Goal: Information Seeking & Learning: Check status

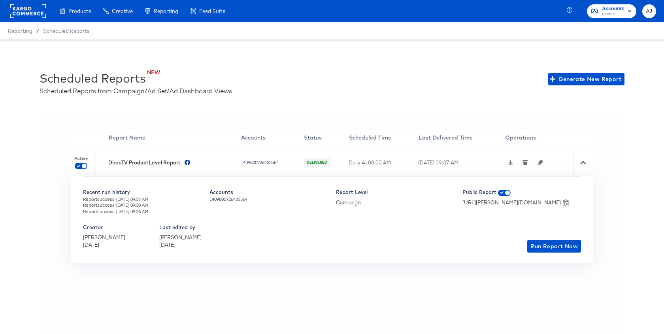
click at [326, 109] on div "NEW Scheduled Reports Scheduled Reports from Campaign/Ad Set/Ad Dashboard Views…" at bounding box center [332, 196] width 664 height 312
click at [583, 162] on icon at bounding box center [583, 163] width 6 height 6
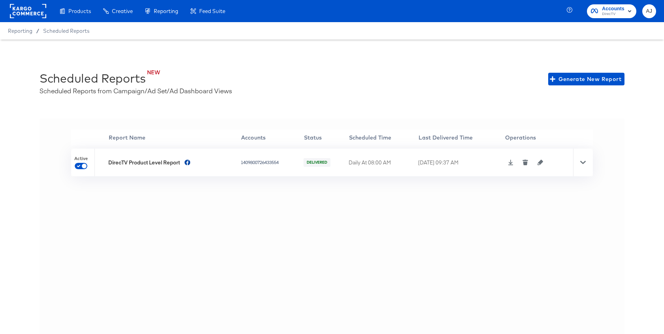
click at [182, 219] on div "'' Report Name Accounts Status Scheduled Time Last Delivered Time Operations Ac…" at bounding box center [332, 235] width 585 height 233
click at [585, 161] on icon at bounding box center [583, 162] width 6 height 3
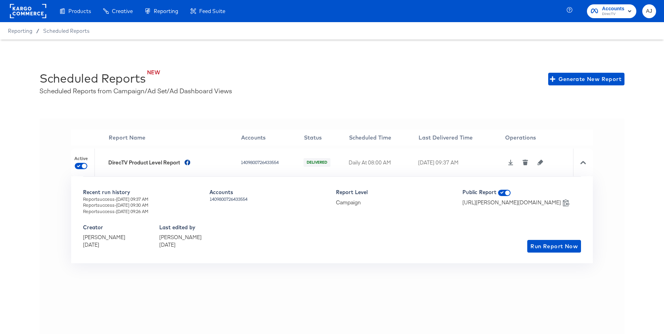
click at [28, 14] on rect at bounding box center [28, 11] width 36 height 14
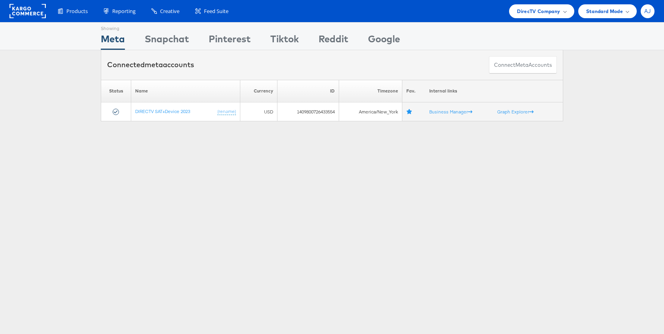
click at [648, 11] on span "AJ" at bounding box center [647, 11] width 7 height 5
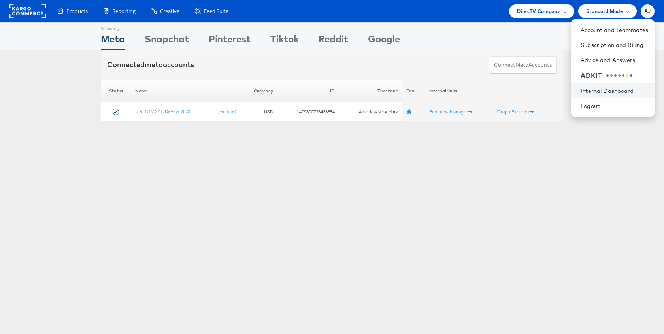
click at [619, 90] on link "Internal Dashboard" at bounding box center [615, 91] width 68 height 8
click at [214, 188] on div "Showing Meta Showing Snapchat Showing Pinterest Showing Tiktok Showing Reddit S…" at bounding box center [332, 219] width 664 height 395
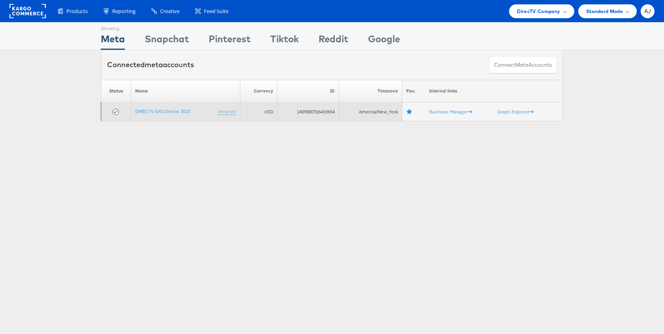
click at [158, 113] on td "DIRECTV SAT+Device 2023 (rename)" at bounding box center [185, 111] width 109 height 19
click at [154, 110] on link "DIRECTV SAT+Device 2023" at bounding box center [162, 111] width 55 height 6
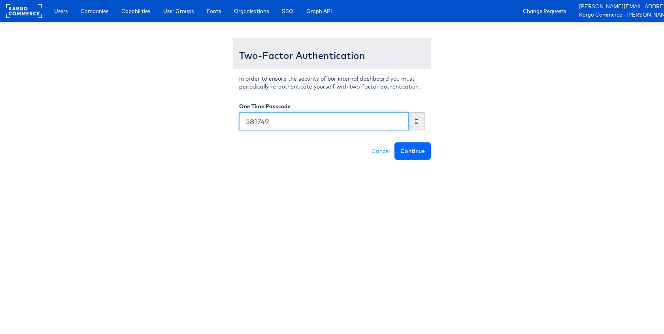
type input "581749"
click at [410, 154] on button "Continue" at bounding box center [412, 150] width 36 height 17
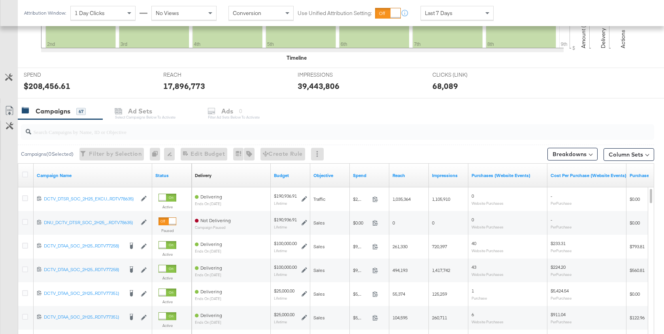
scroll to position [261, 0]
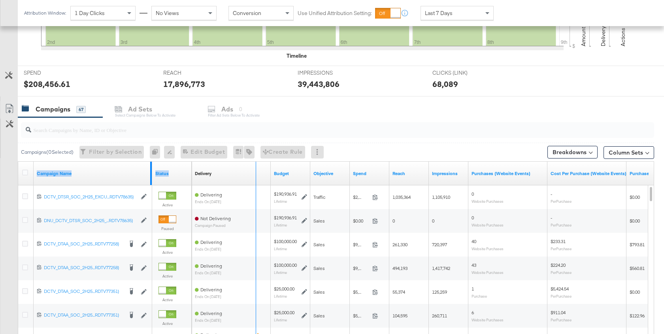
drag, startPoint x: 149, startPoint y: 172, endPoint x: 258, endPoint y: 167, distance: 109.2
click at [18, 162] on div "Campaign Name Status Delivery Sorting Unavailable Budget Objective Spend Reach …" at bounding box center [18, 162] width 0 height 0
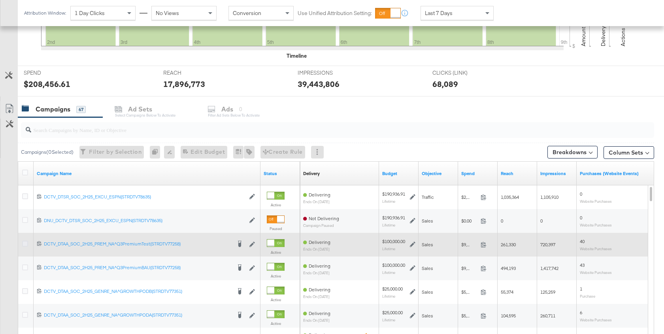
click at [25, 242] on icon at bounding box center [25, 244] width 6 height 6
click at [0, 0] on input "checkbox" at bounding box center [0, 0] width 0 height 0
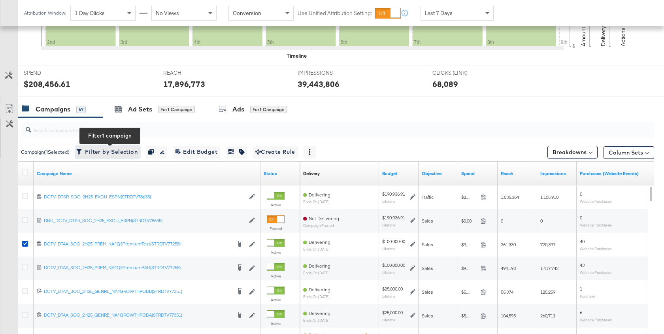
click at [112, 147] on span "Filter by Selection Filter 1 campaign" at bounding box center [108, 152] width 60 height 10
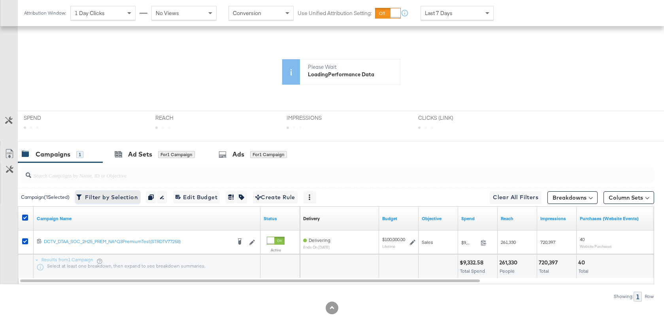
scroll to position [234, 0]
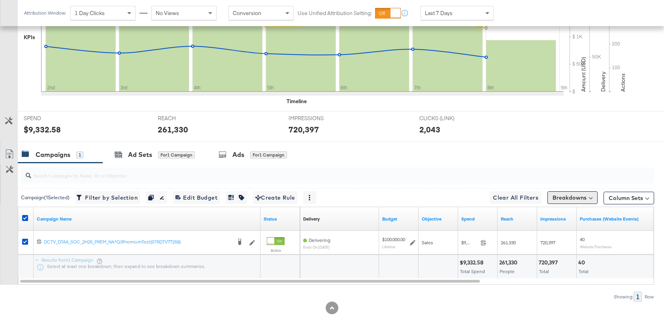
click at [569, 198] on button "Breakdowns" at bounding box center [572, 197] width 50 height 13
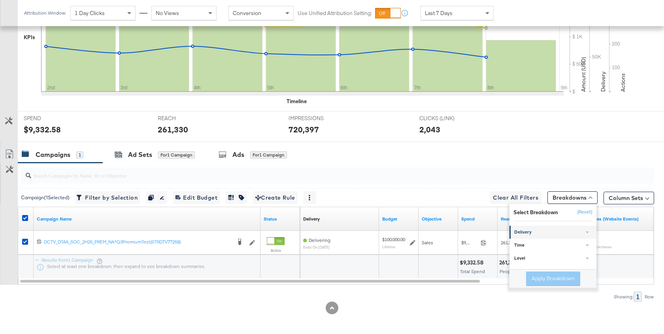
click at [534, 232] on div "Delivery" at bounding box center [553, 232] width 79 height 6
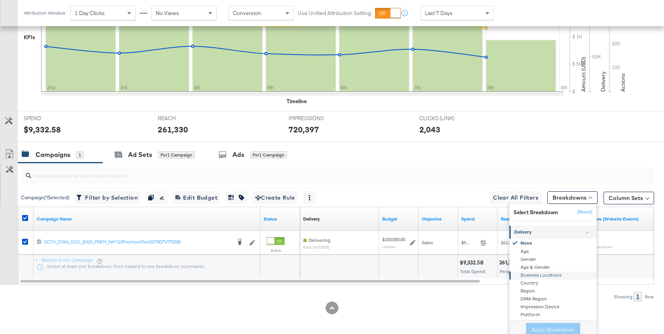
scroll to position [96, 0]
click at [542, 281] on div "Product ID" at bounding box center [554, 283] width 86 height 8
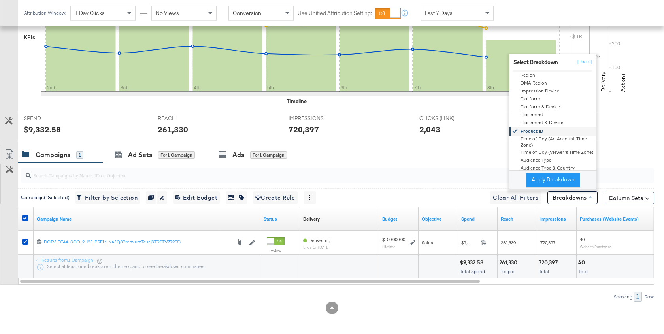
scroll to position [64, 0]
click at [469, 153] on div "Campaigns 1 Ad Sets for 1 Campaign Ads for 1 Campaign" at bounding box center [341, 154] width 646 height 17
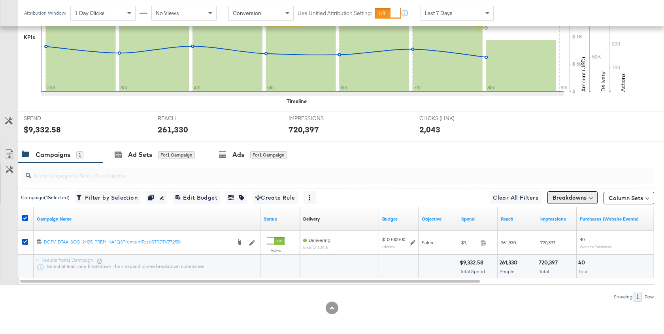
click at [575, 198] on button "Breakdowns" at bounding box center [572, 197] width 50 height 13
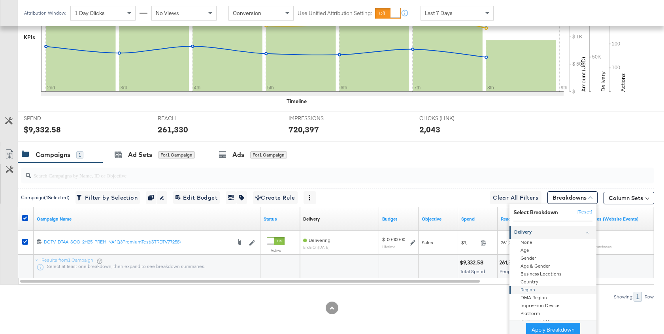
scroll to position [61, 0]
click at [553, 325] on button "Apply Breakdown" at bounding box center [553, 330] width 54 height 14
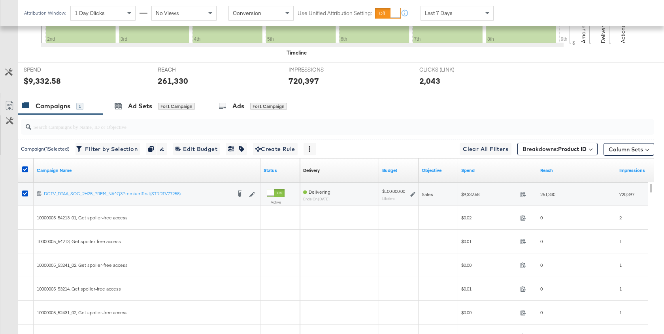
scroll to position [295, 0]
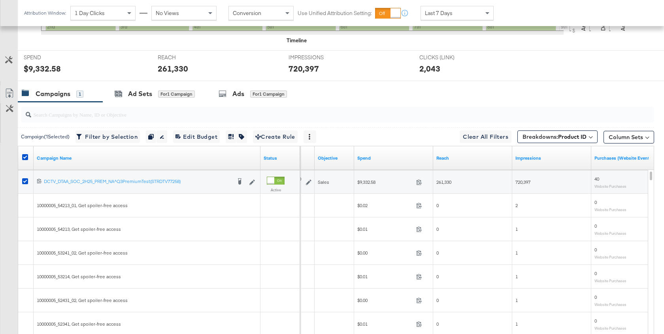
click at [540, 162] on div "Impressions" at bounding box center [551, 158] width 79 height 24
click at [539, 158] on link "Impressions" at bounding box center [551, 158] width 73 height 6
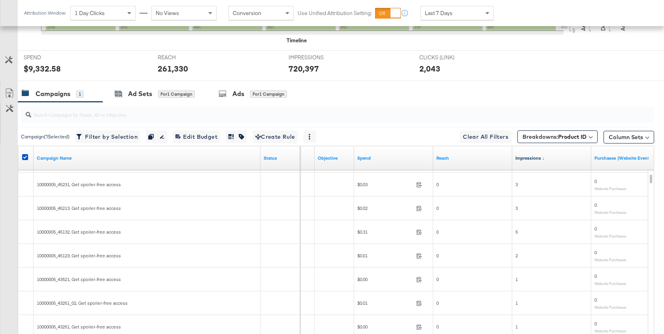
click at [537, 155] on link "Impressions ↓" at bounding box center [551, 158] width 73 height 6
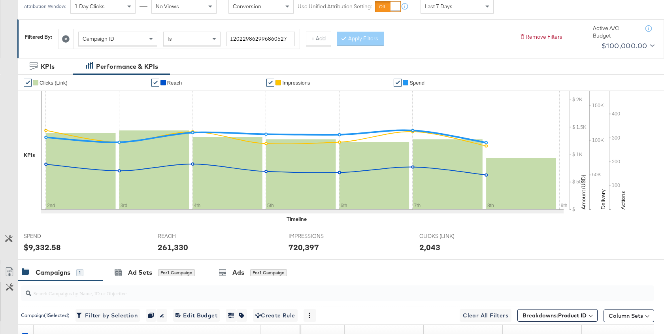
scroll to position [262, 0]
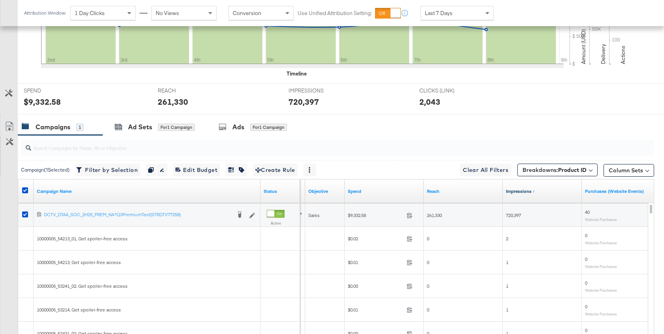
click at [532, 189] on link "Impressions ↑" at bounding box center [542, 191] width 73 height 6
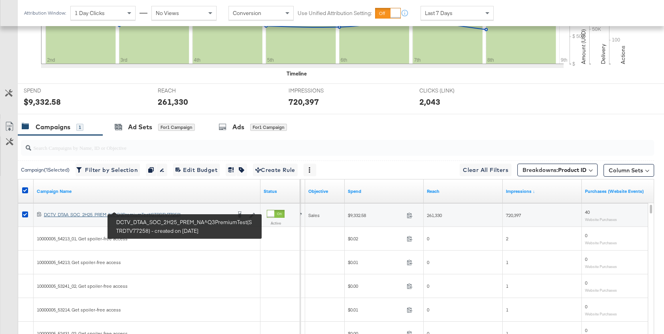
click at [105, 215] on div "DCTV_DTAA_SOC_2H25_PREM_NA^Q3PremiumTest(STRDTV77258) DCTV_DTAA_SOC_2H25_PREM_N…" at bounding box center [137, 214] width 187 height 6
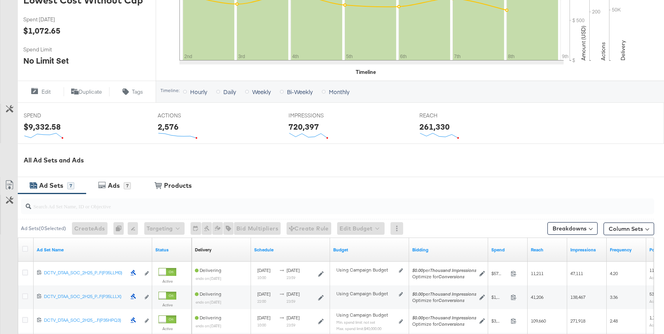
scroll to position [222, 0]
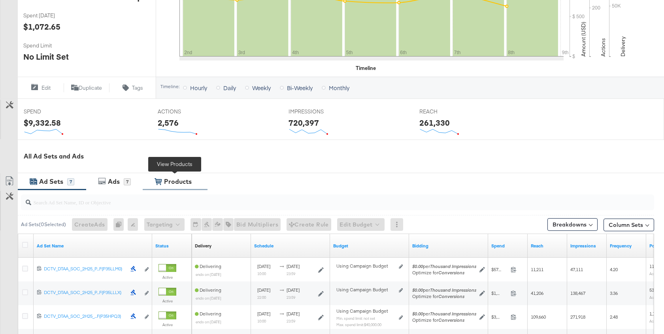
click at [187, 187] on div "View Products Products" at bounding box center [175, 181] width 65 height 17
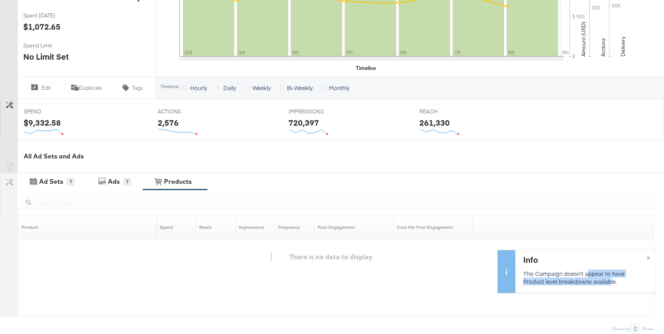
drag, startPoint x: 588, startPoint y: 274, endPoint x: 590, endPoint y: 288, distance: 14.4
click at [590, 287] on div "Info This Campaign doesn't appear to have Product level breakdowns available." at bounding box center [585, 271] width 140 height 43
click at [590, 288] on div "Info This Campaign doesn't appear to have Product level breakdowns available." at bounding box center [585, 271] width 140 height 43
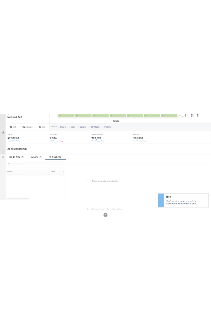
scroll to position [276, 0]
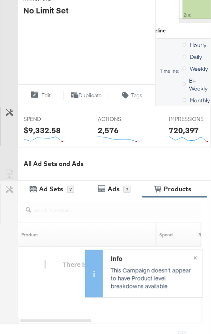
click at [113, 219] on div "Customize KPIs Export as CSV There is no data to display Product Sorting Unavai…" at bounding box center [101, 269] width 202 height 144
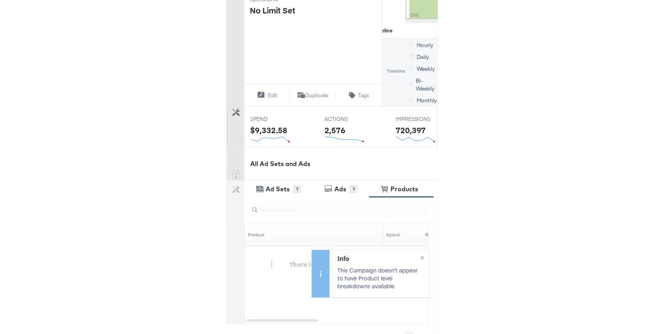
scroll to position [268, 0]
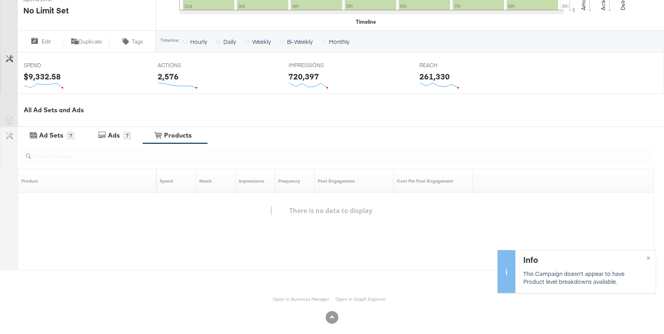
click at [296, 139] on div "Ad Sets 7 Ads 7 View Products Products" at bounding box center [341, 134] width 646 height 17
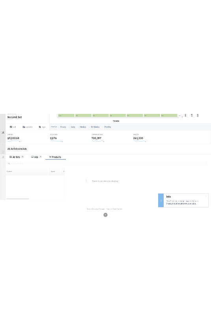
scroll to position [276, 0]
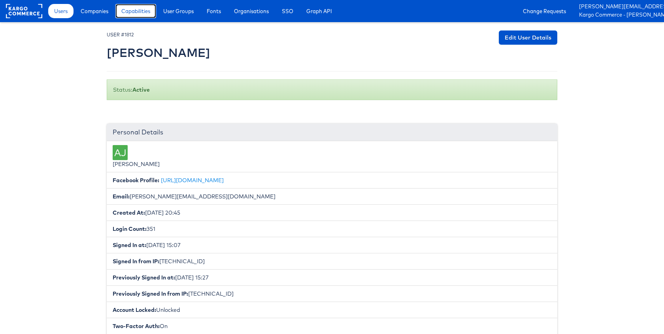
click at [135, 9] on span "Capabilities" at bounding box center [135, 11] width 29 height 8
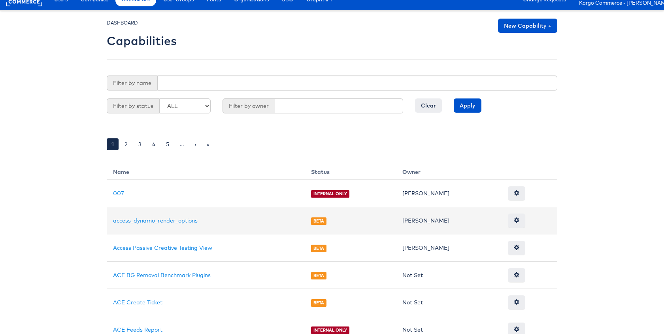
scroll to position [19, 0]
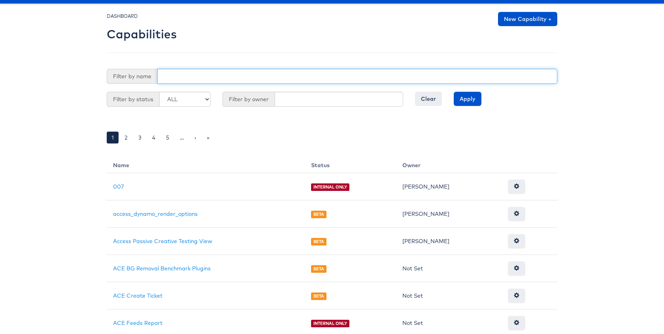
click at [241, 74] on input "text" at bounding box center [357, 76] width 400 height 15
type input "report"
click at [454, 92] on input "Apply" at bounding box center [468, 99] width 28 height 14
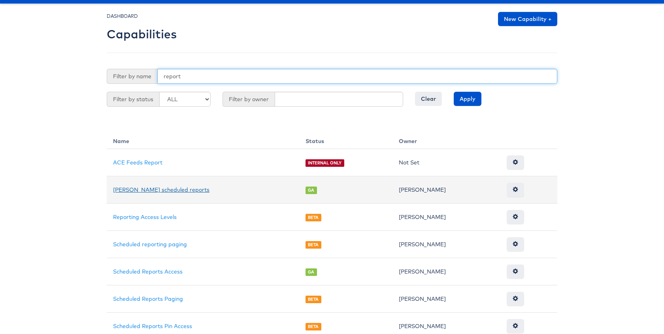
scroll to position [22, 0]
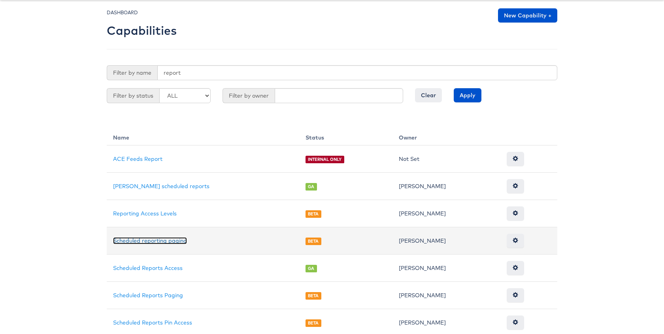
click at [174, 237] on link "Scheduled reporting paging" at bounding box center [150, 240] width 74 height 7
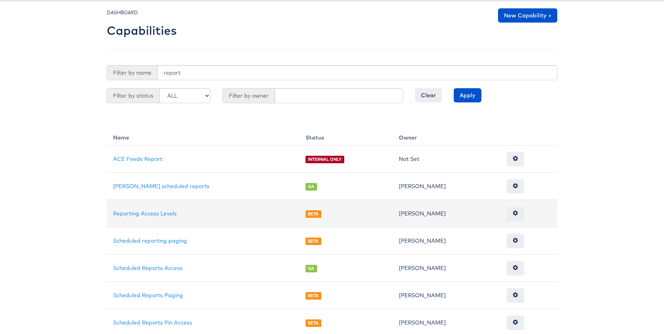
click at [164, 206] on td "Reporting Access Levels" at bounding box center [203, 213] width 192 height 27
click at [164, 210] on link "Reporting Access Levels" at bounding box center [145, 213] width 64 height 7
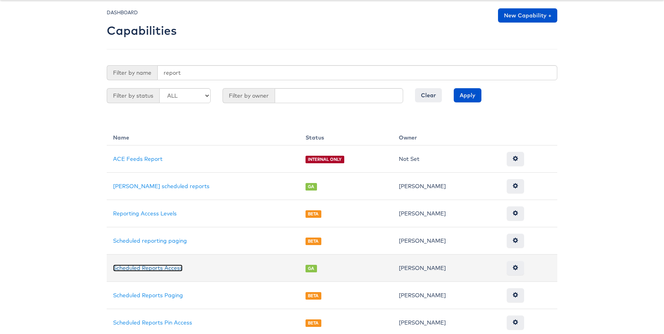
click at [169, 264] on link "Scheduled Reports Access" at bounding box center [148, 267] width 70 height 7
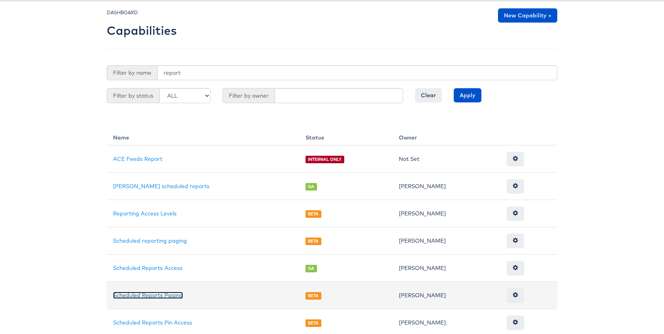
click at [173, 294] on link "Scheduled Reports Paging" at bounding box center [148, 295] width 70 height 7
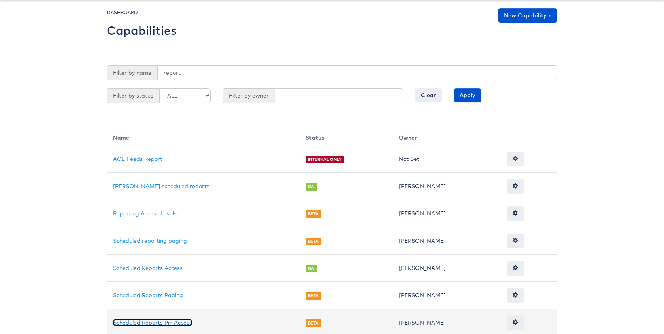
click at [175, 321] on link "Scheduled Reports Pin Access" at bounding box center [152, 322] width 79 height 7
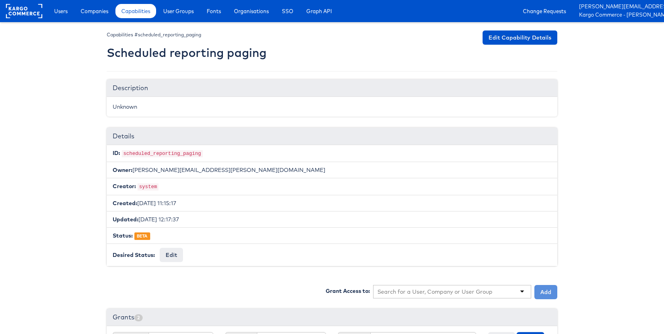
scroll to position [100, 0]
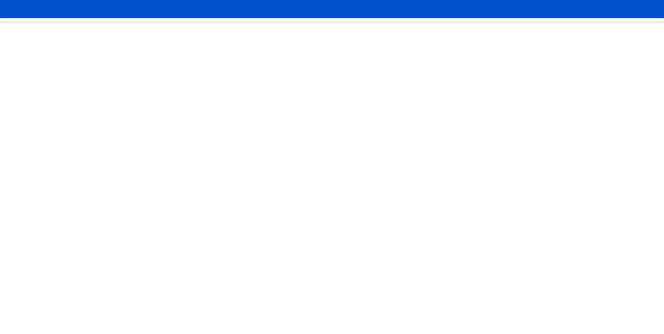
click at [164, 30] on html at bounding box center [332, 15] width 664 height 30
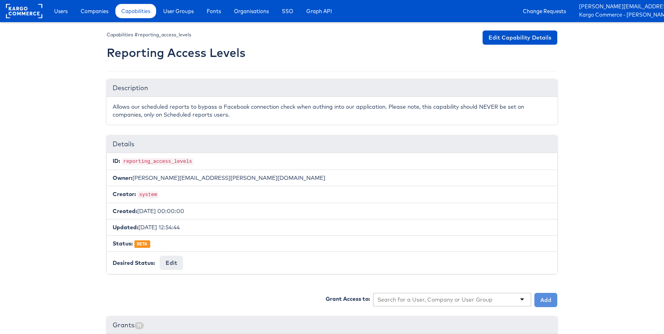
click at [92, 117] on body "Users Companies Capabilities User Groups Fonts Organisations SSO Graph API Chan…" at bounding box center [332, 334] width 664 height 669
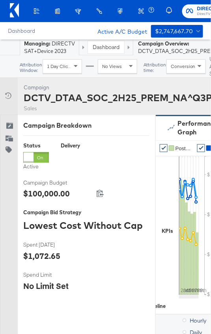
drag, startPoint x: 211, startPoint y: 137, endPoint x: 445, endPoint y: 132, distance: 233.2
click at [211, 132] on html "Ads Products Optimize Creative Reporting Feed Suite DIRECTV SAT+Device 2023 Dir…" at bounding box center [105, 167] width 211 height 334
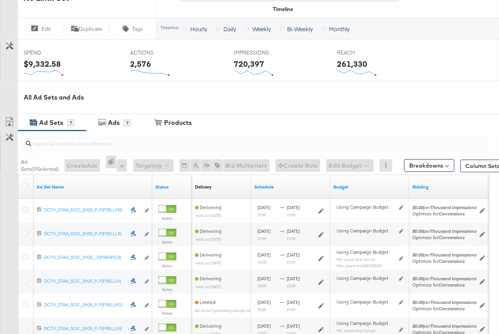
scroll to position [285, 0]
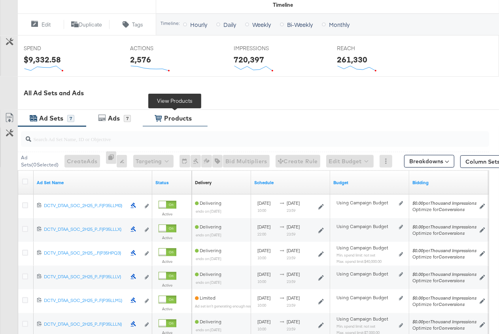
click at [194, 115] on div "Products" at bounding box center [179, 118] width 34 height 9
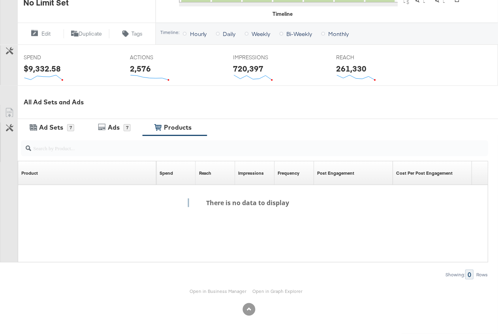
scroll to position [274, 0]
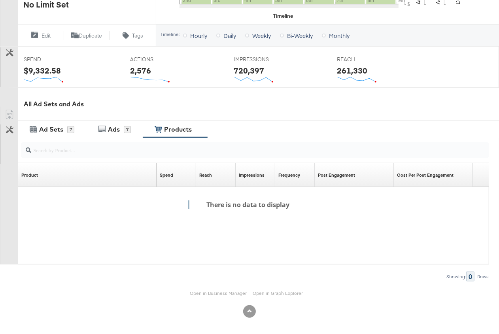
click at [194, 115] on div "All Ad Sets and Ads" at bounding box center [249, 104] width 499 height 34
